Goal: Task Accomplishment & Management: Manage account settings

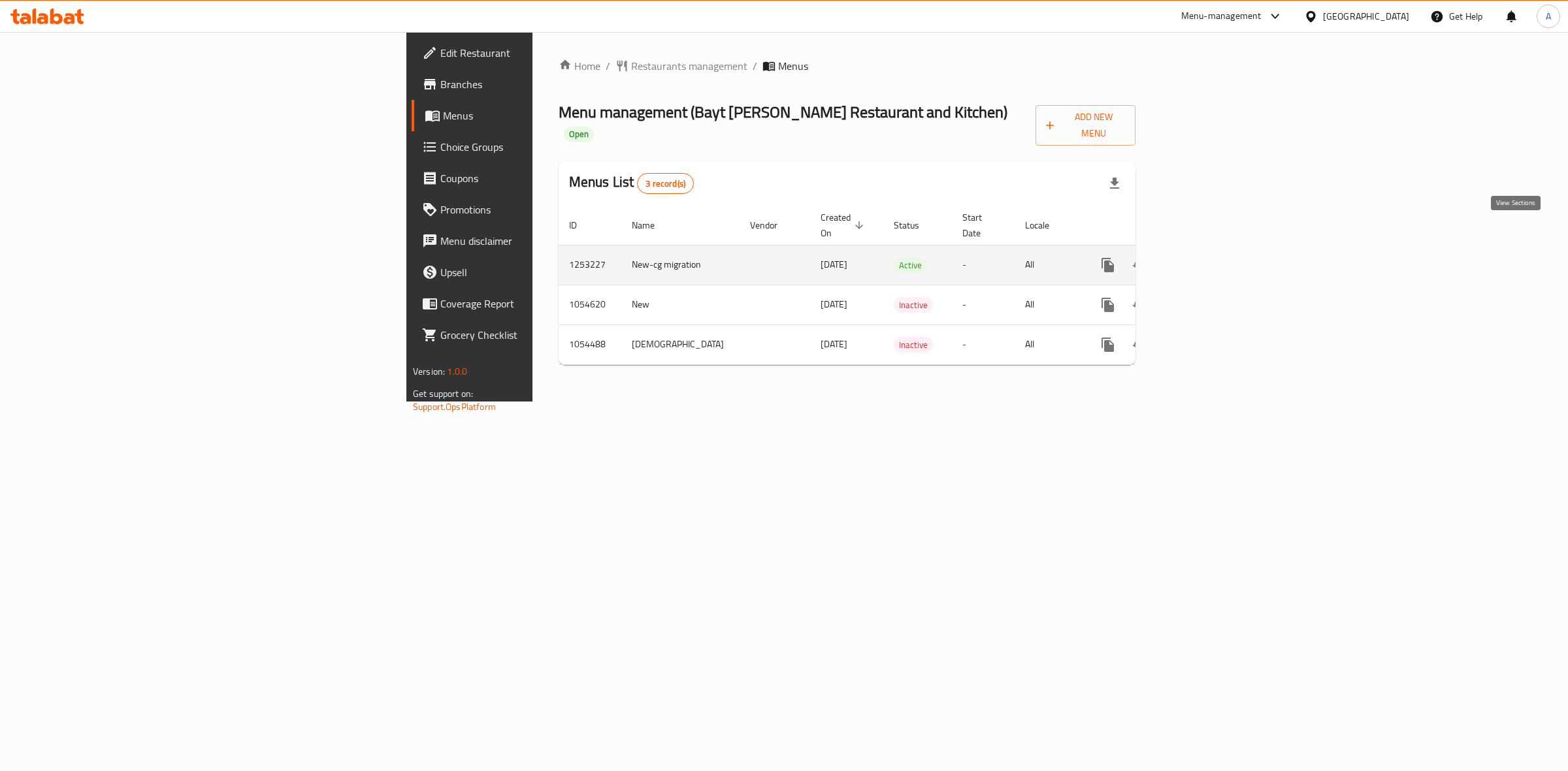
click at [1218, 250] on link "enhanced table" at bounding box center [1202, 265] width 31 height 31
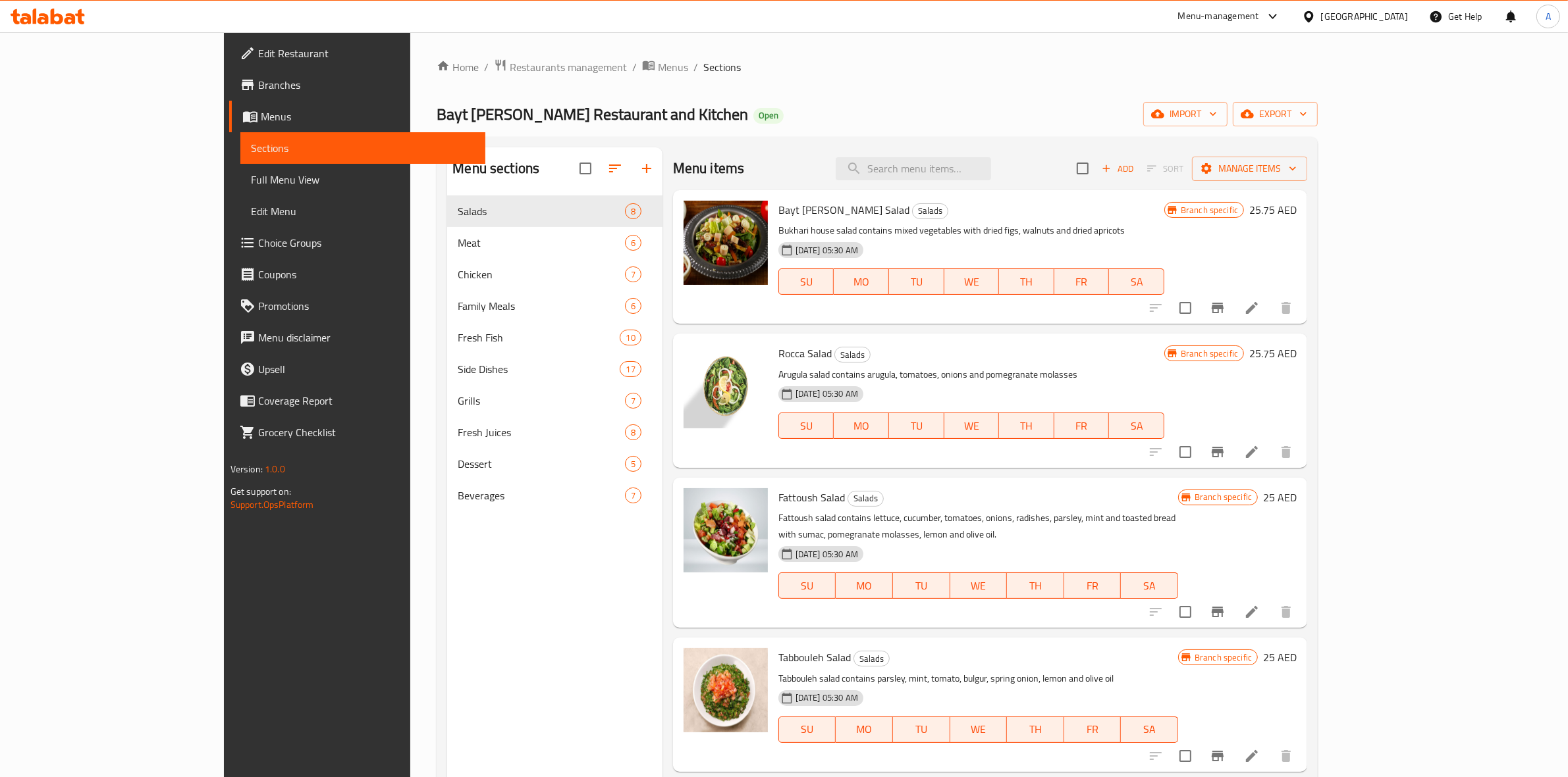
click at [258, 240] on span "Choice Groups" at bounding box center [366, 242] width 217 height 15
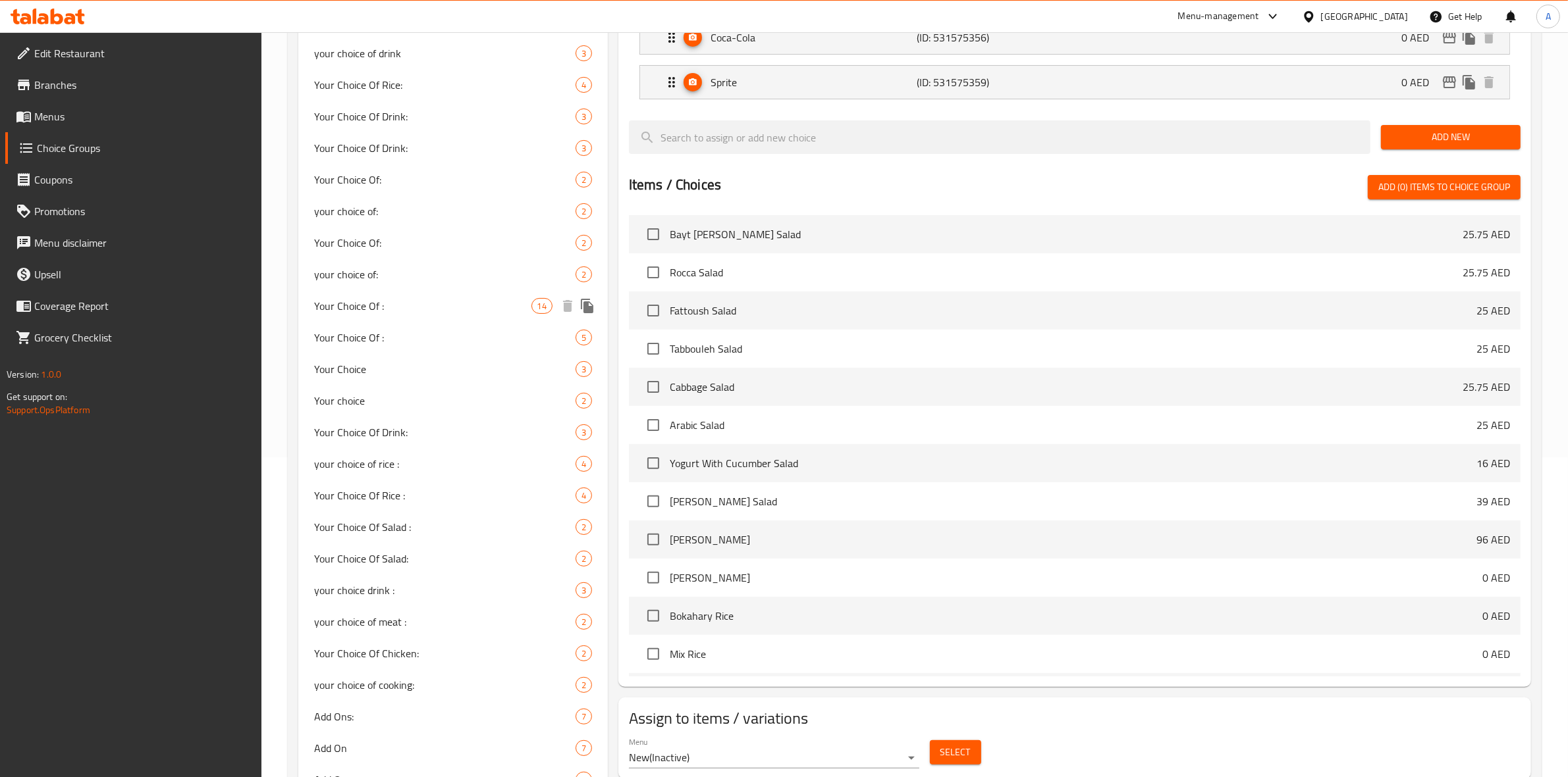
scroll to position [422, 0]
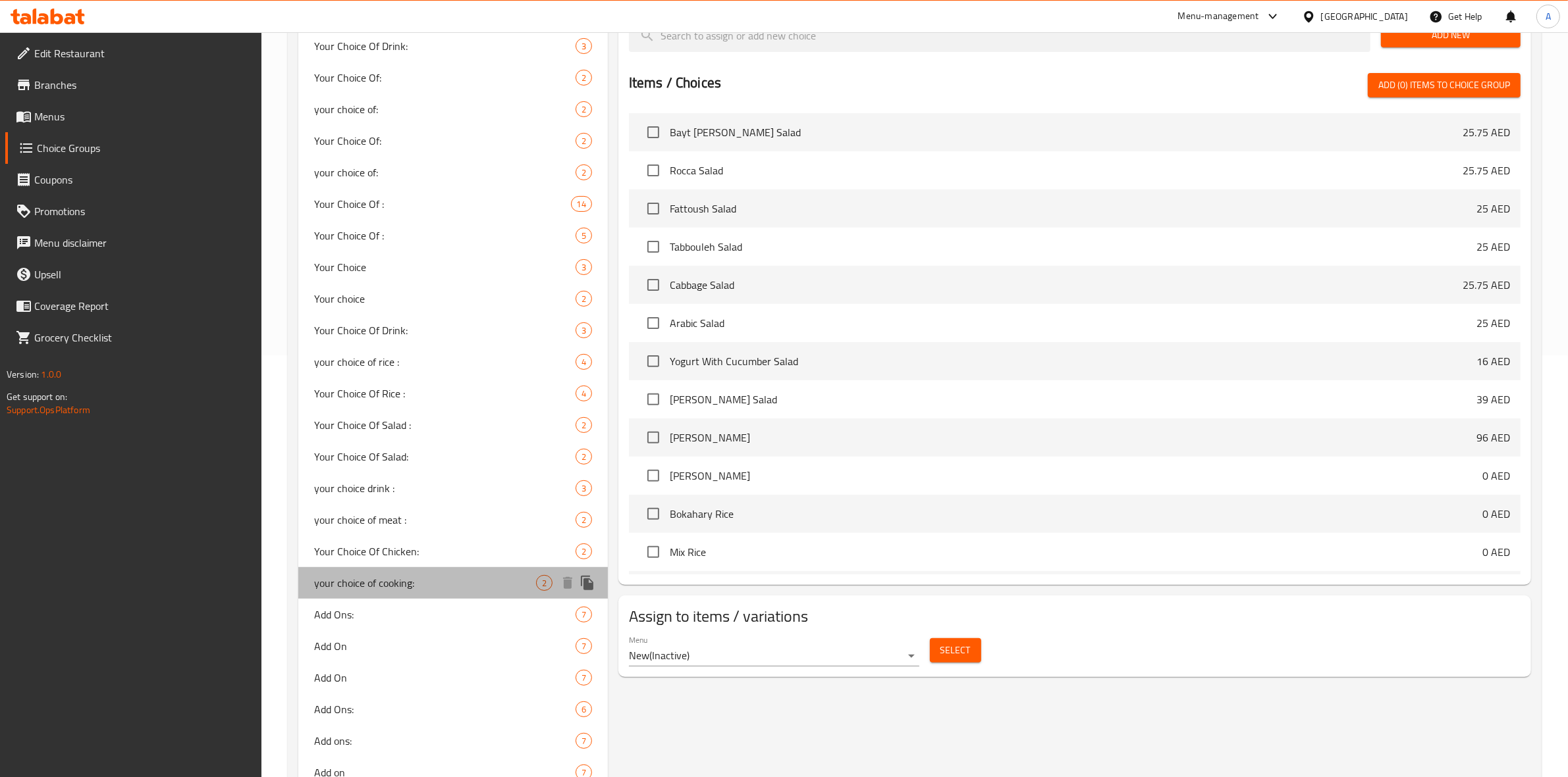
click at [429, 583] on span "your choice of cooking:" at bounding box center [425, 583] width 222 height 15
type input "your choice of cooking:"
type input "أختيارك من الطهي:"
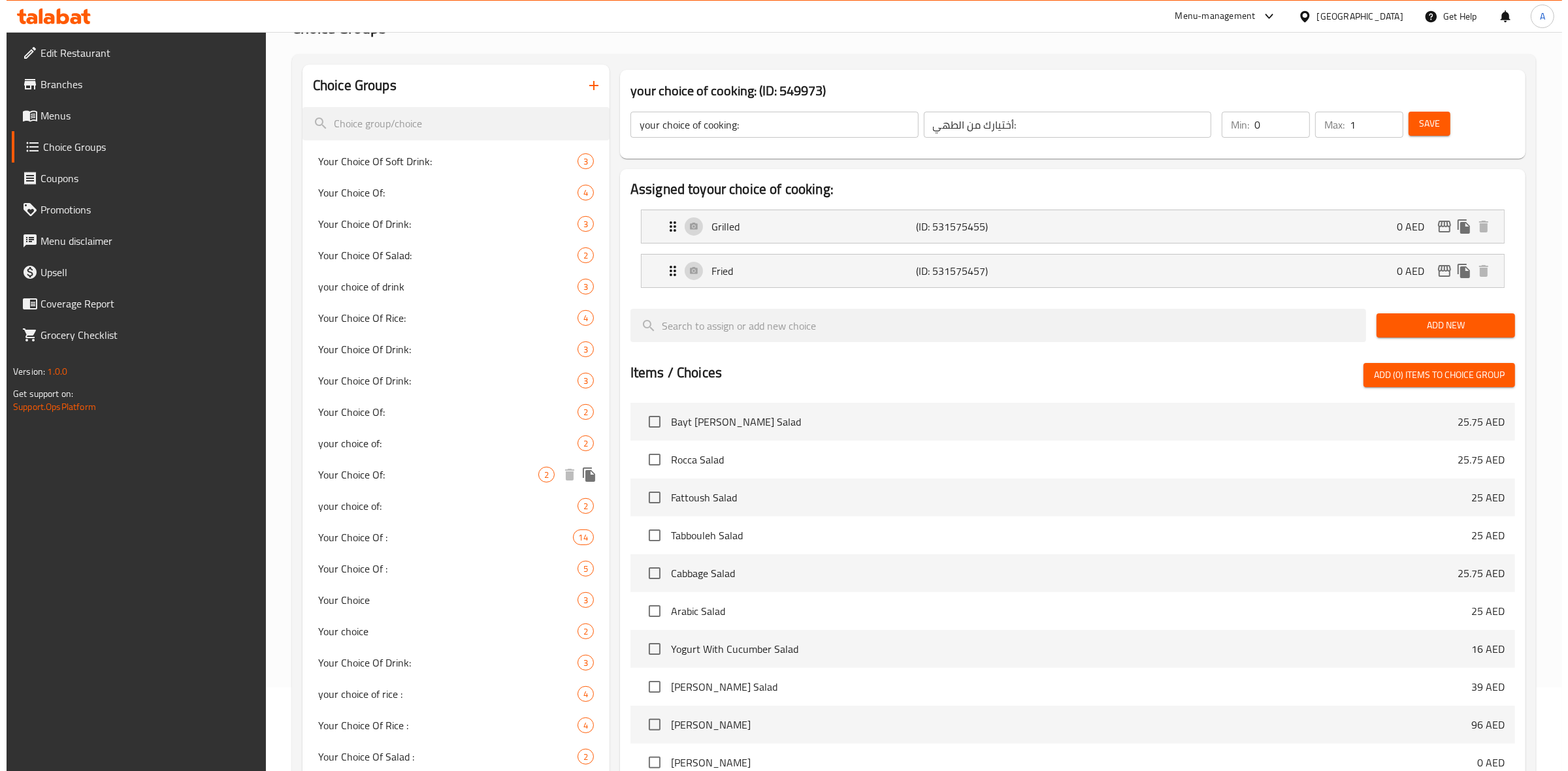
scroll to position [0, 0]
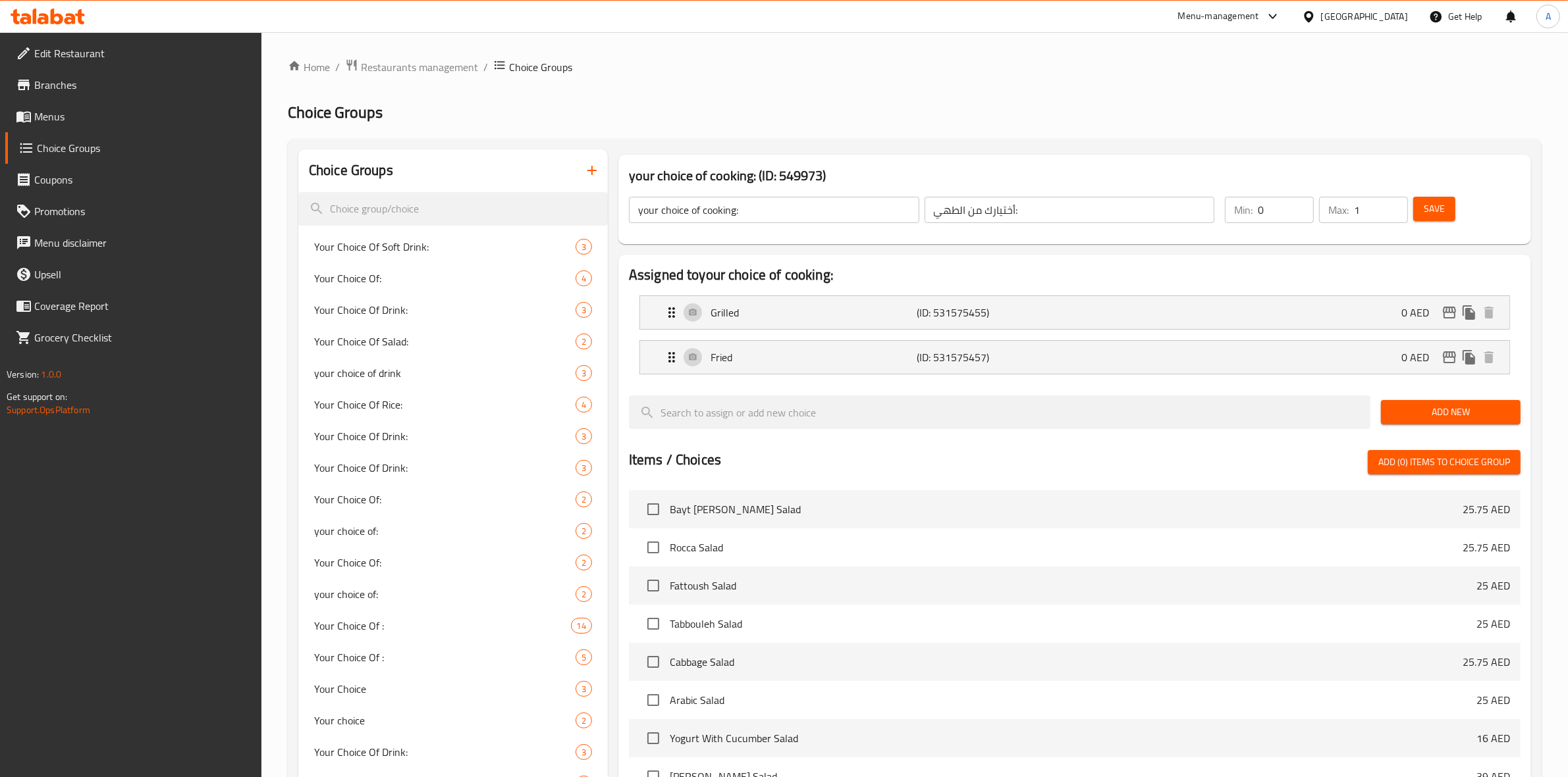
click at [1032, 289] on nav "Grilled (ID: 531575455) 0 AED Name (En) Grilled Name (En) Name (Ar) مشوي Name (…" at bounding box center [1074, 335] width 892 height 100
click at [1019, 303] on div "Grilled (ID: 531575455) 0 AED" at bounding box center [1079, 312] width 830 height 33
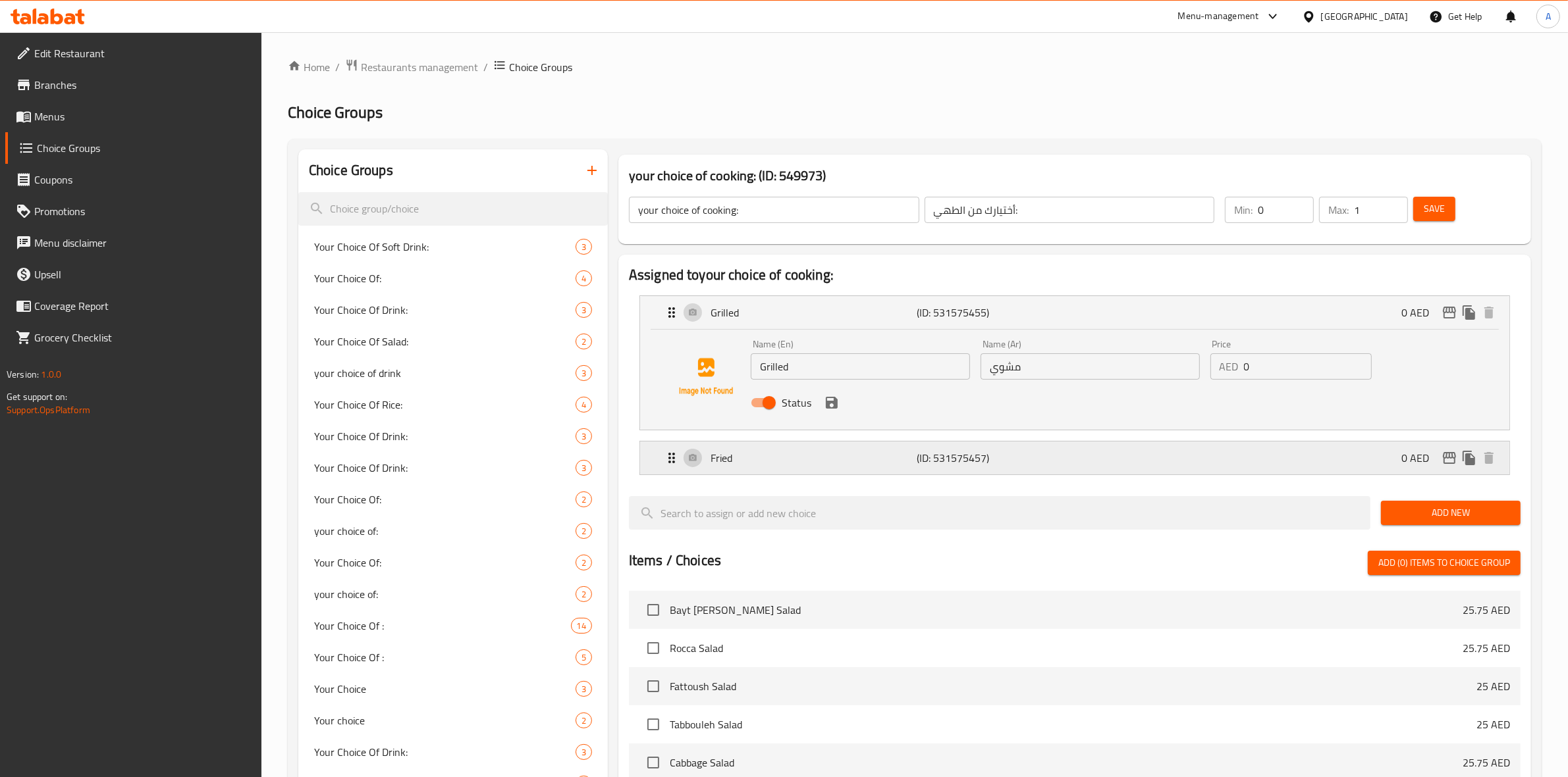
click at [947, 456] on p "(ID: 531575457)" at bounding box center [986, 458] width 137 height 15
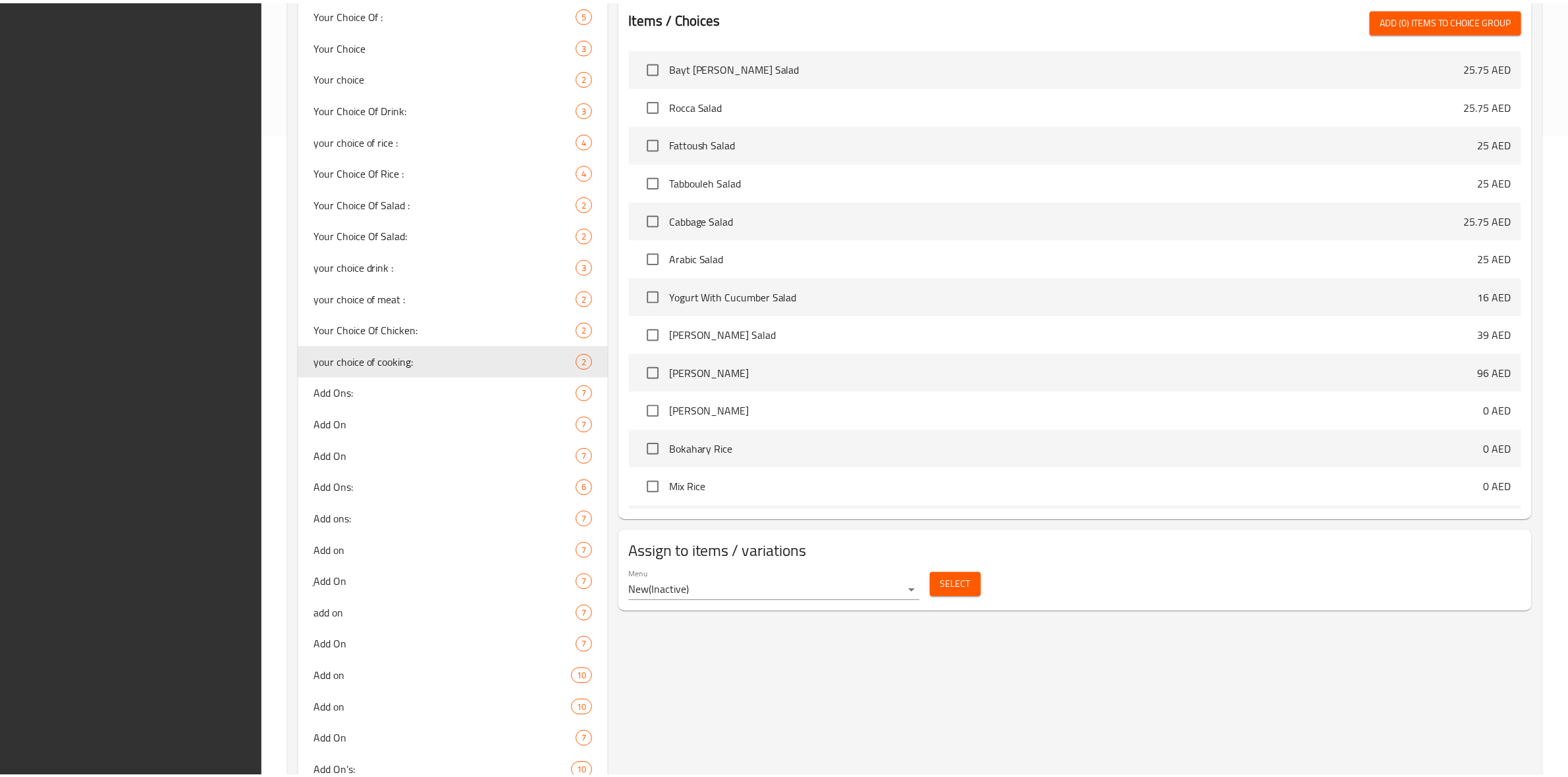
scroll to position [915, 0]
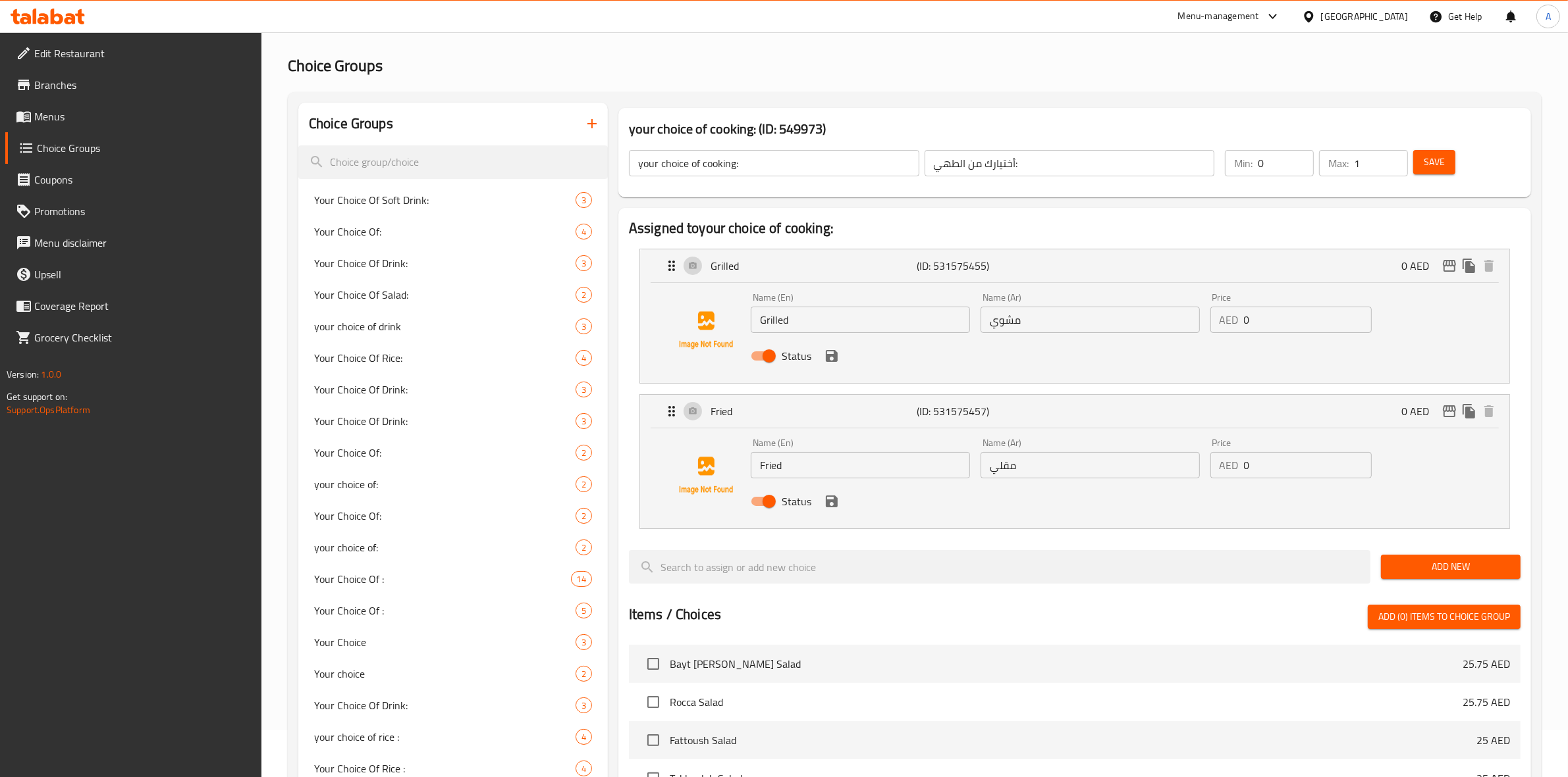
scroll to position [0, 0]
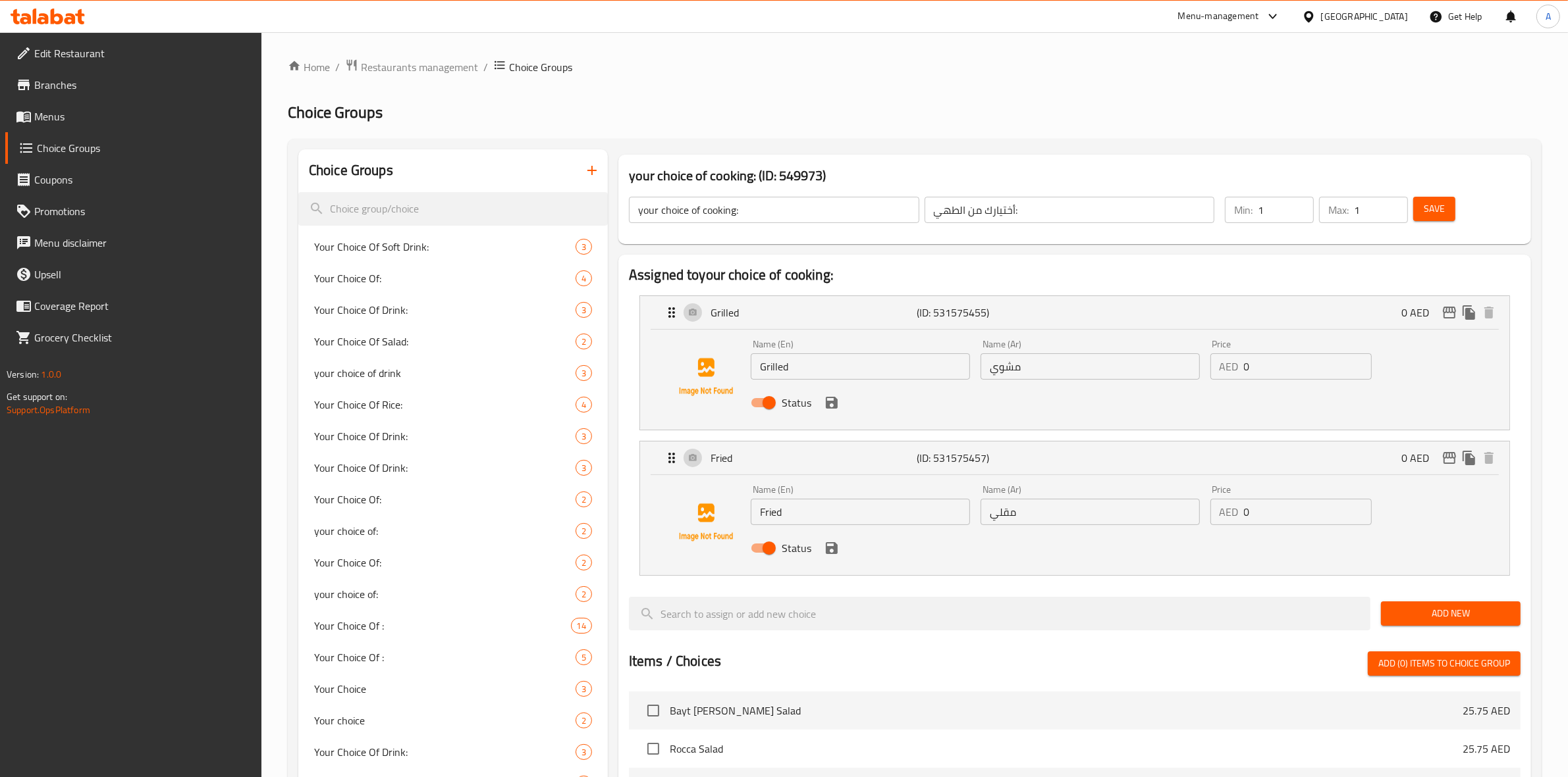
type input "1"
click at [1299, 206] on input "1" at bounding box center [1285, 210] width 56 height 26
click at [1444, 218] on button "Save" at bounding box center [1434, 209] width 42 height 25
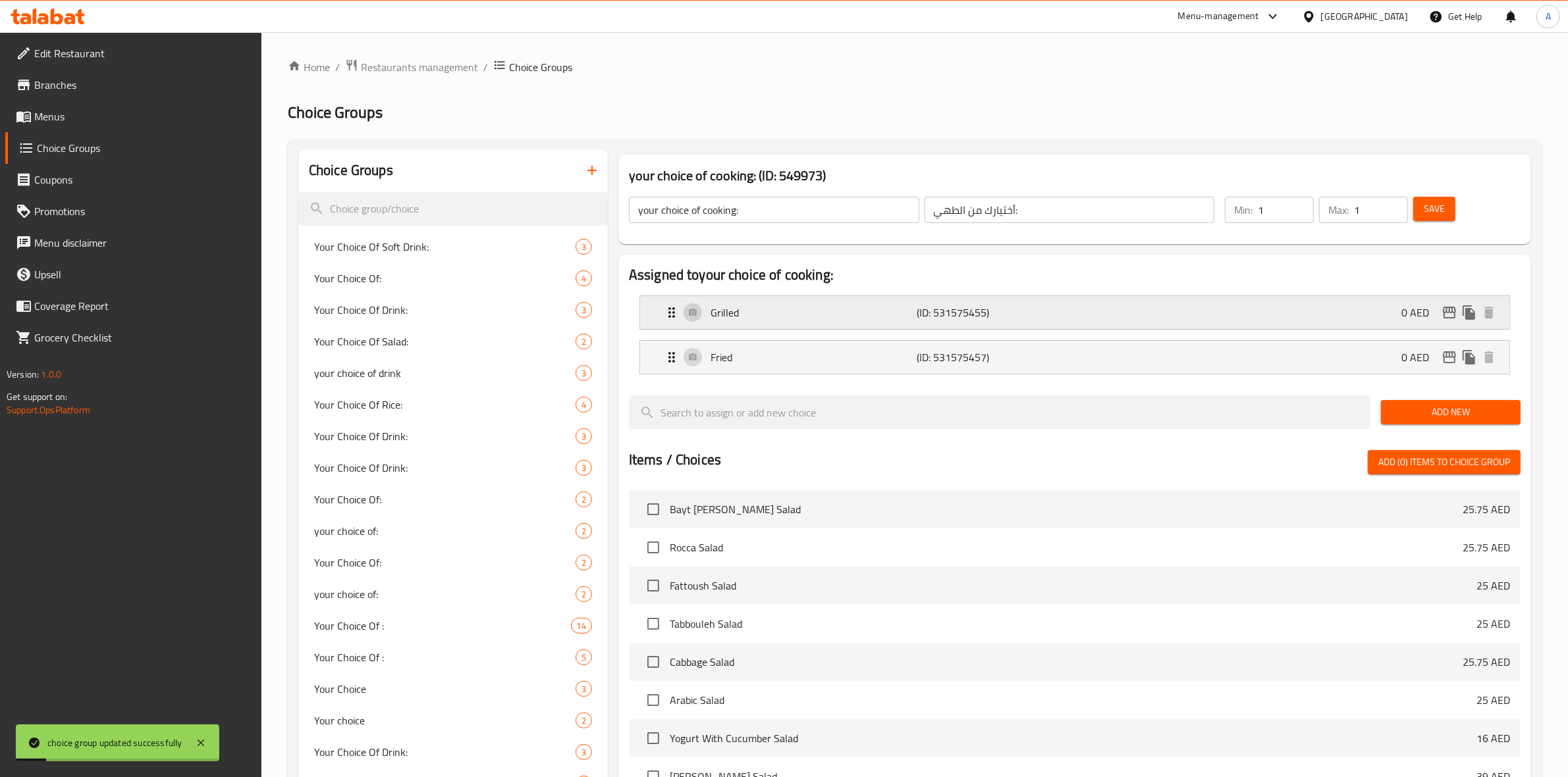
click at [998, 319] on p "(ID: 531575455)" at bounding box center [986, 312] width 137 height 15
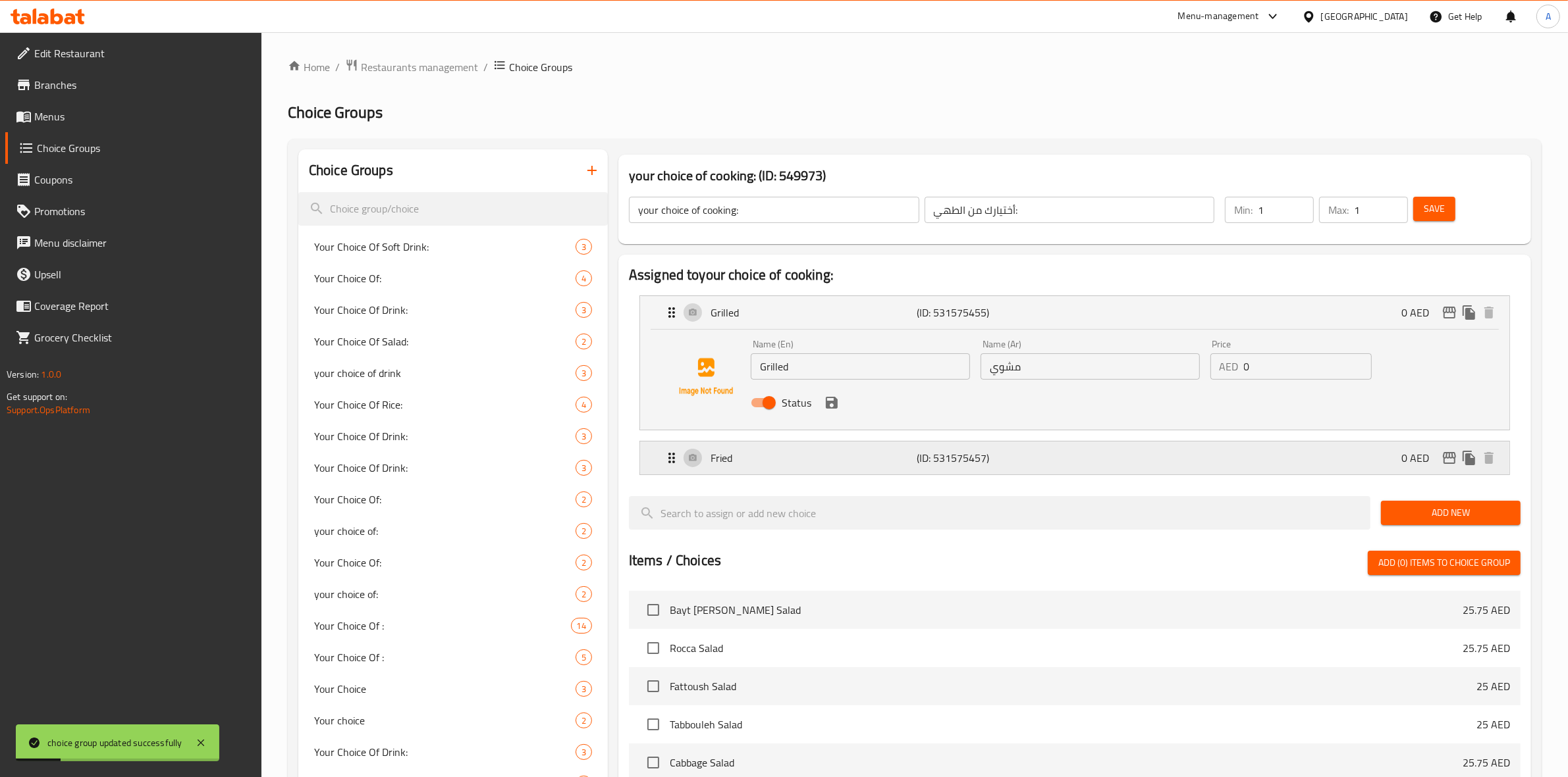
click at [943, 466] on p "(ID: 531575457)" at bounding box center [986, 458] width 137 height 15
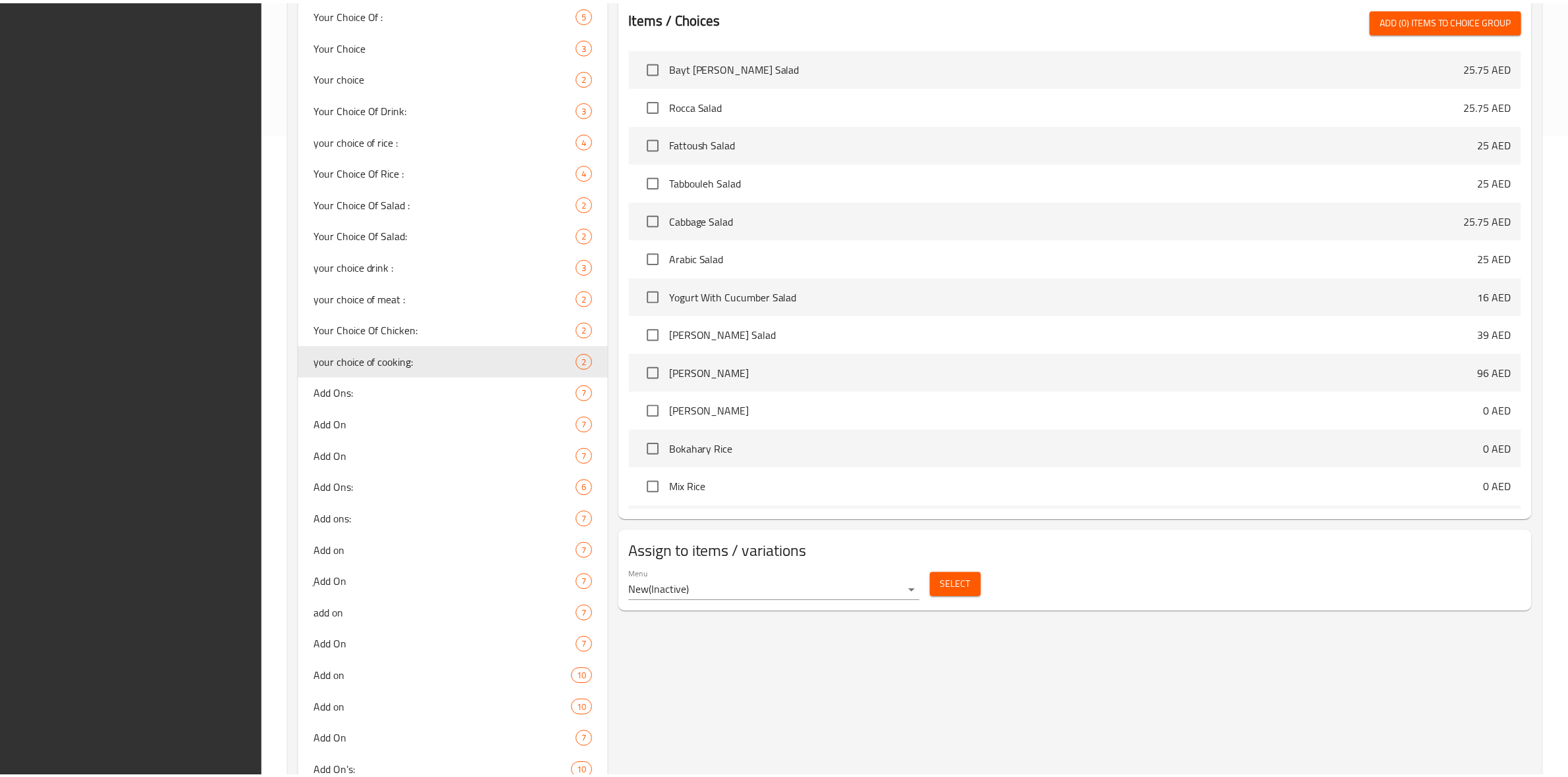
scroll to position [915, 0]
